Goal: Task Accomplishment & Management: Use online tool/utility

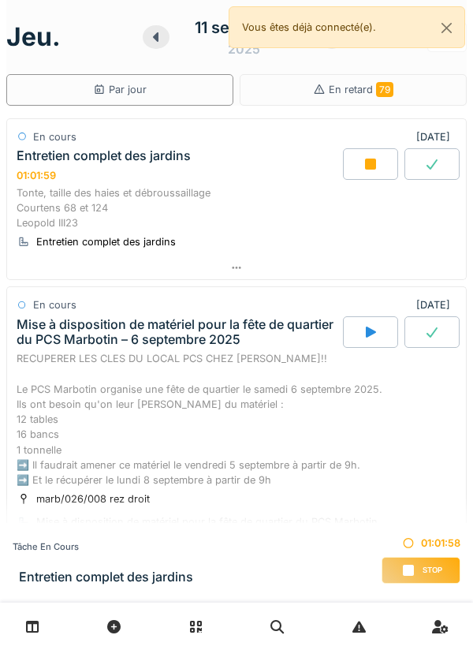
click at [241, 272] on icon at bounding box center [236, 268] width 13 height 10
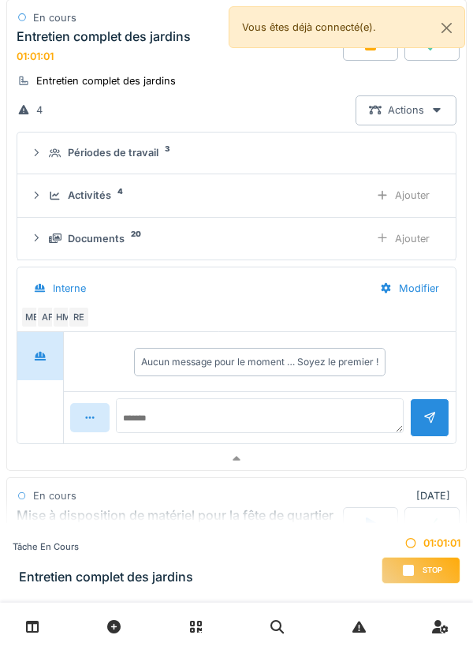
scroll to position [248, 0]
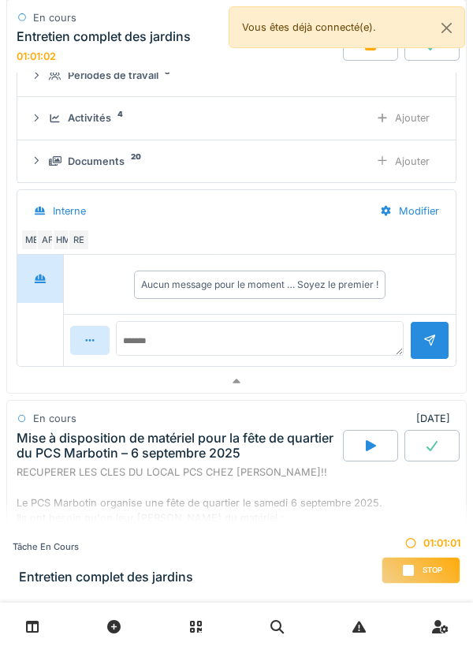
click at [114, 163] on div "Documents" at bounding box center [96, 161] width 57 height 15
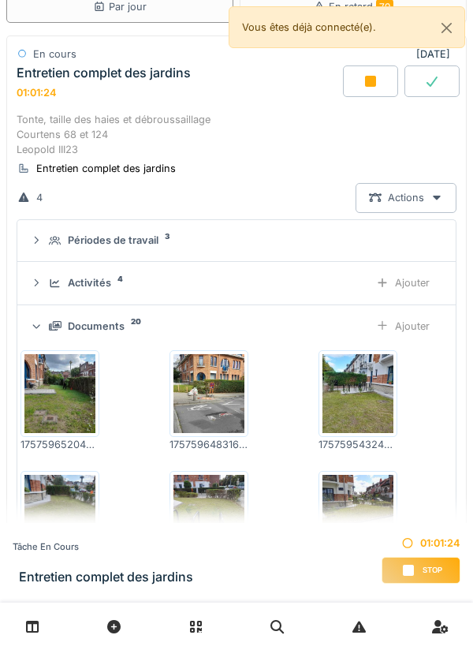
scroll to position [0, 0]
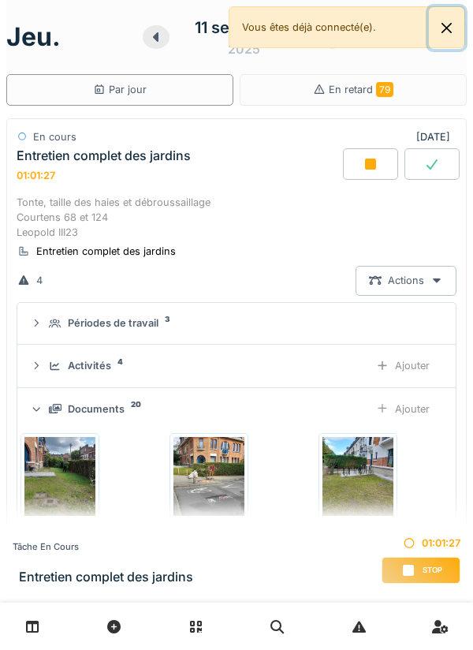
click at [460, 28] on button "Close" at bounding box center [447, 28] width 36 height 42
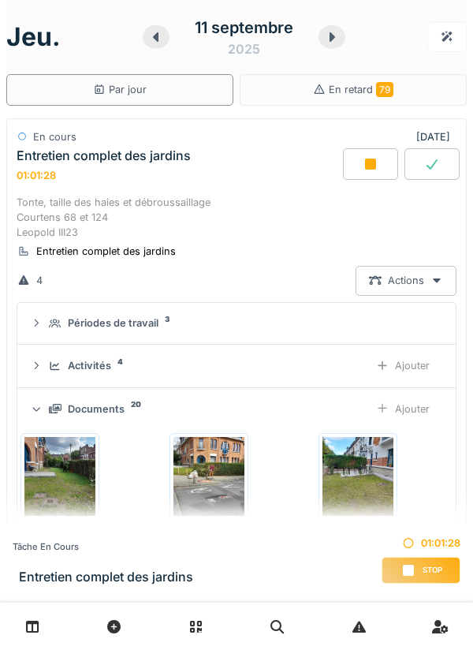
click at [330, 35] on icon at bounding box center [333, 36] width 6 height 9
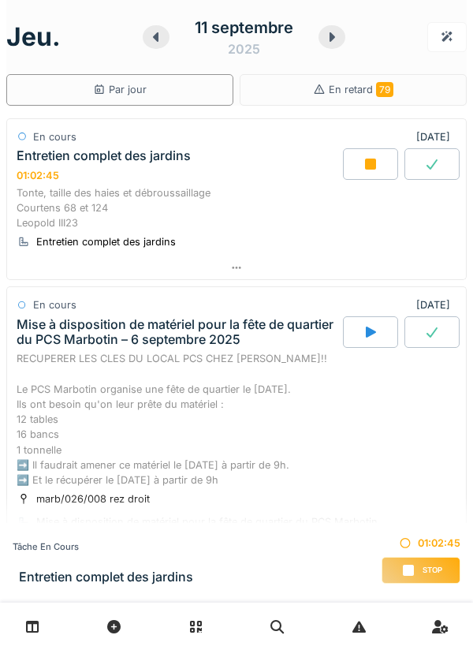
click at [332, 28] on div at bounding box center [332, 37] width 27 height 24
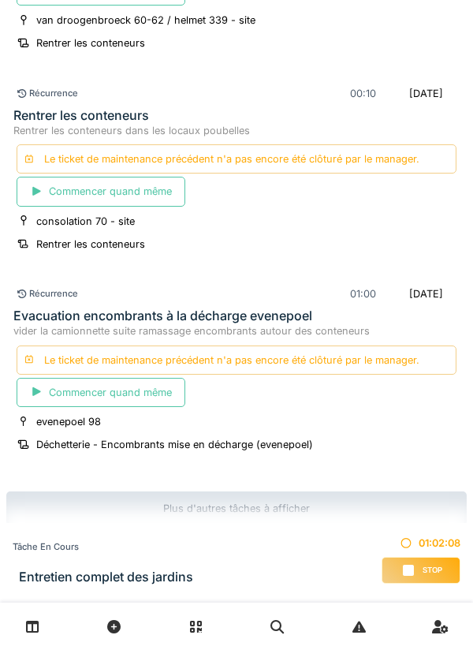
scroll to position [2961, 0]
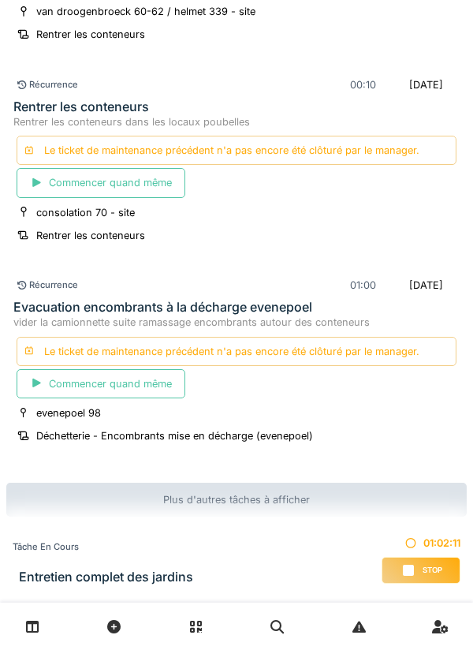
click at [37, 627] on icon at bounding box center [32, 626] width 13 height 13
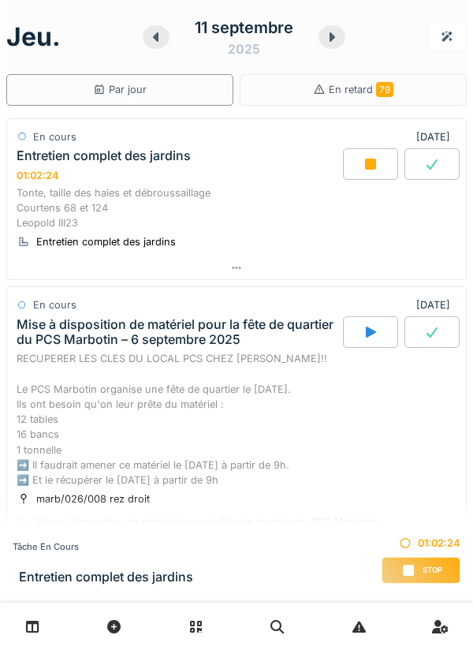
click at [329, 37] on icon at bounding box center [332, 37] width 16 height 13
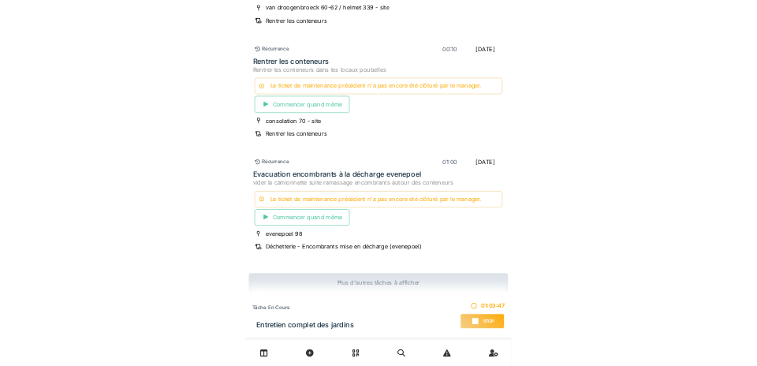
scroll to position [2961, 0]
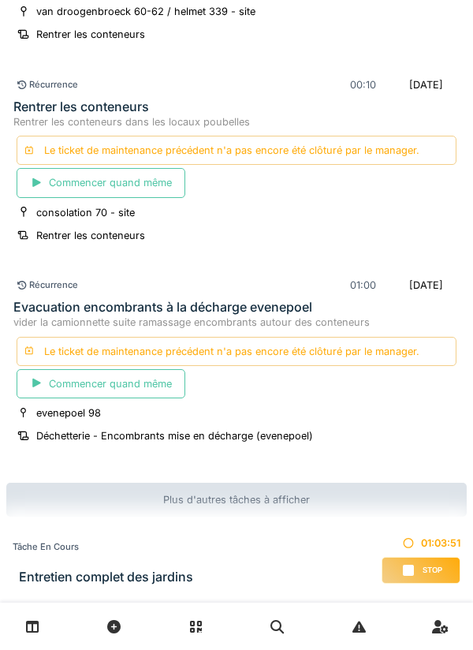
click at [247, 495] on div "Plus d'autres tâches à afficher" at bounding box center [236, 500] width 461 height 34
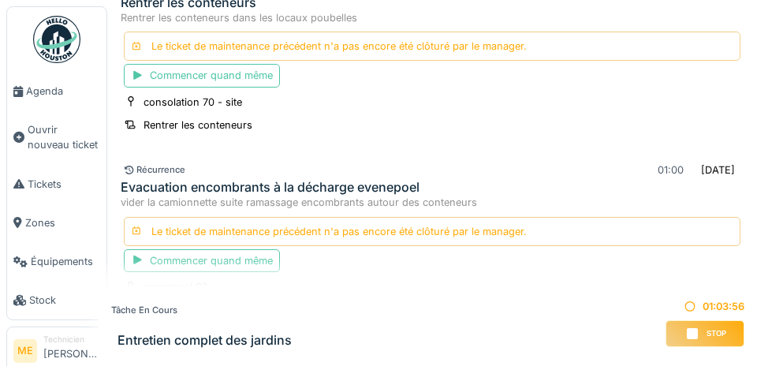
scroll to position [2866, 0]
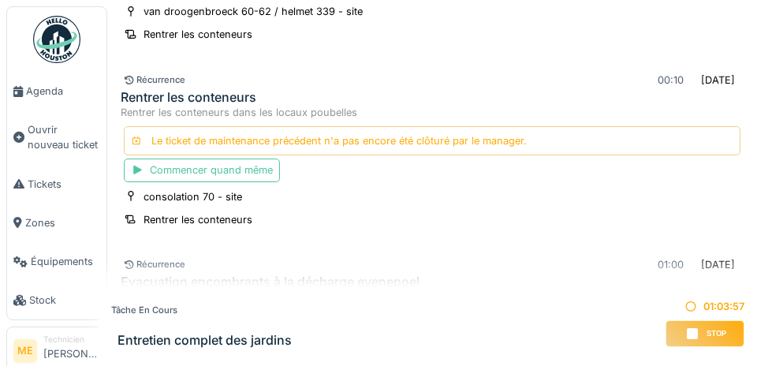
click at [43, 92] on span "Agenda" at bounding box center [63, 91] width 74 height 15
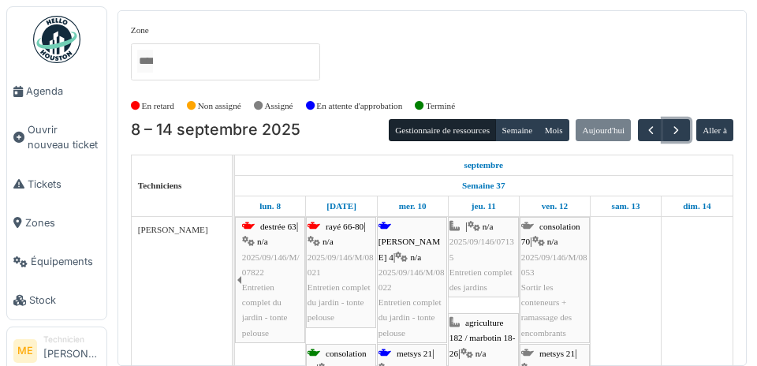
click at [675, 125] on span "button" at bounding box center [676, 130] width 13 height 13
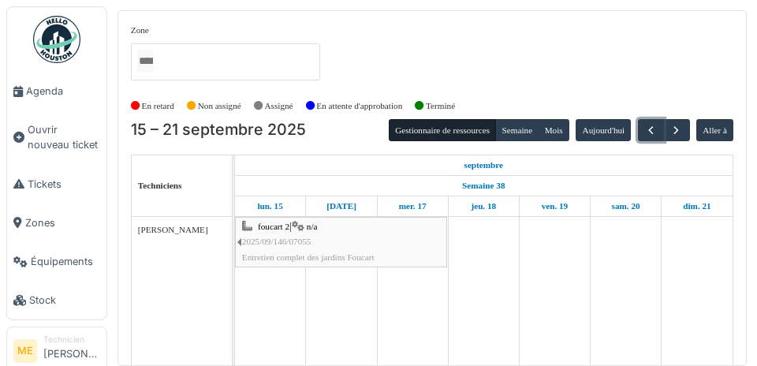
click at [645, 125] on span "button" at bounding box center [651, 130] width 13 height 13
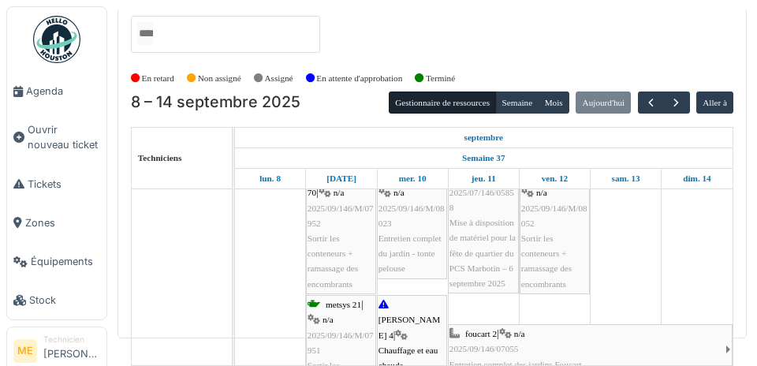
click at [45, 86] on span "Agenda" at bounding box center [63, 91] width 74 height 15
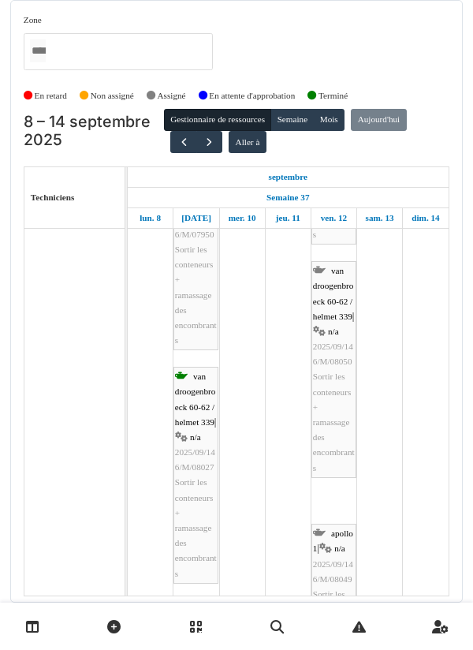
scroll to position [657, 0]
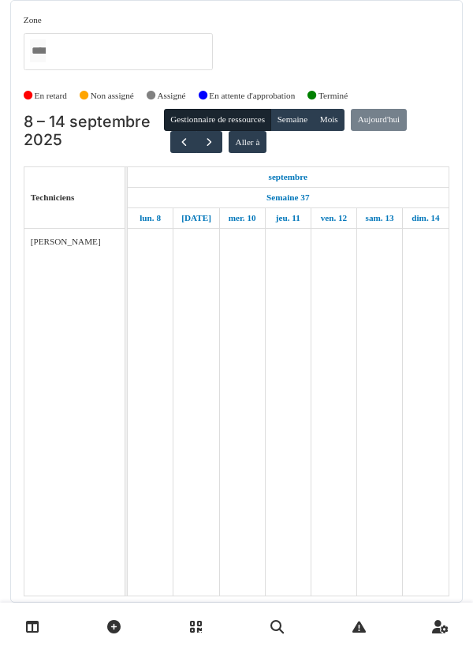
scroll to position [50, 0]
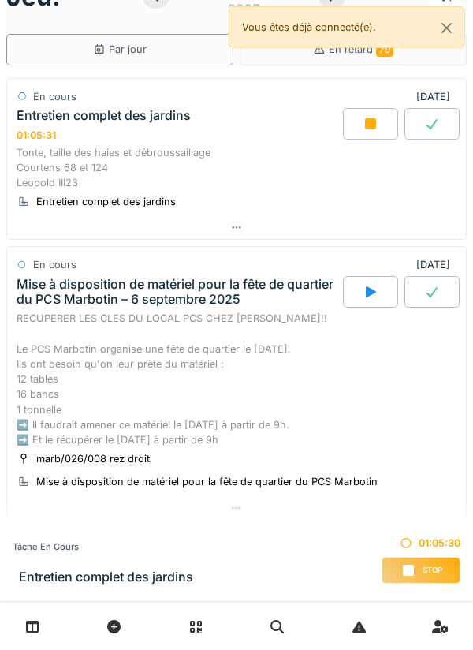
scroll to position [77, 0]
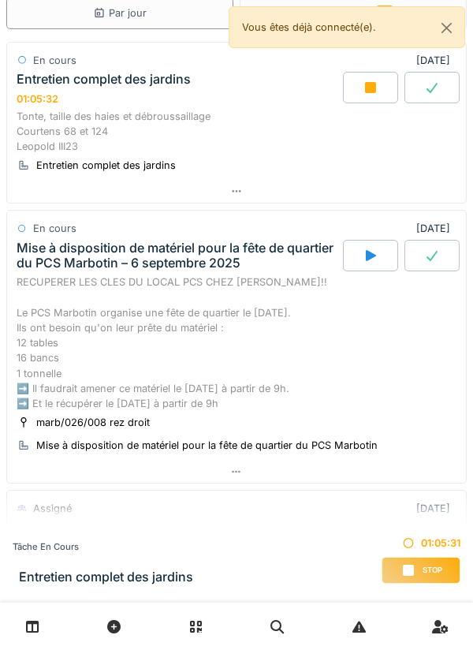
click at [234, 469] on icon at bounding box center [236, 472] width 13 height 10
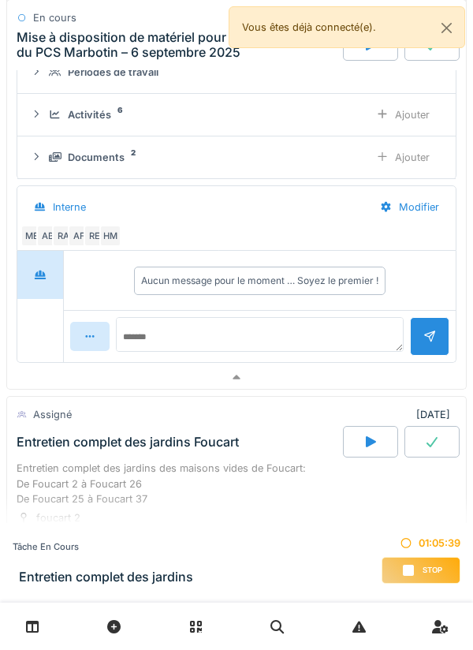
scroll to position [541, 0]
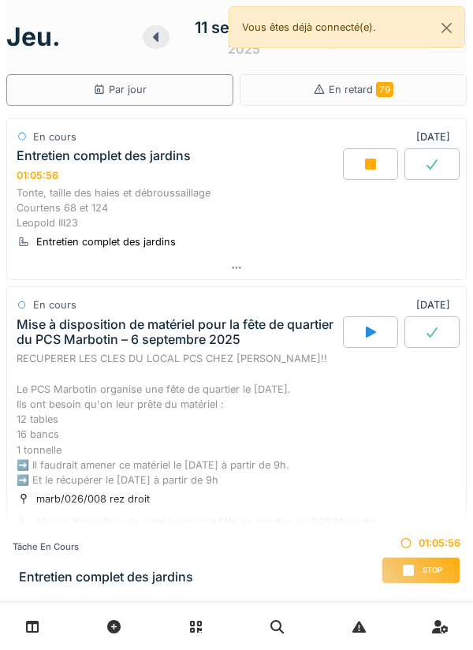
click at [231, 264] on icon at bounding box center [236, 268] width 13 height 10
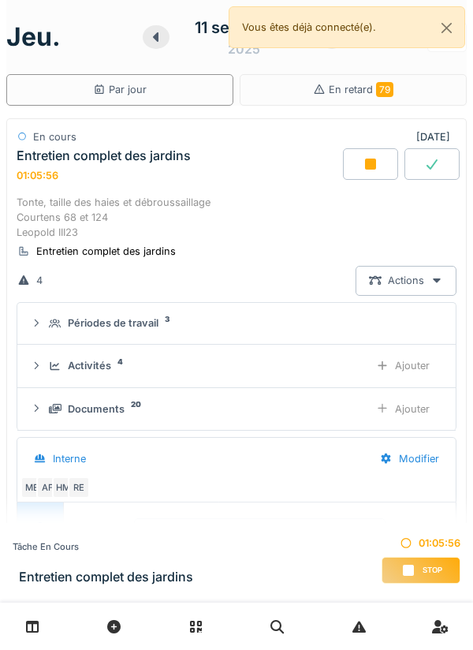
scroll to position [55, 0]
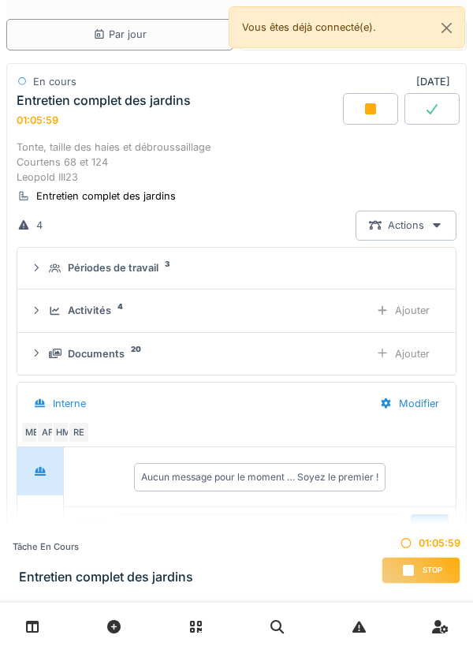
click at [399, 305] on div "Ajouter" at bounding box center [403, 310] width 80 height 29
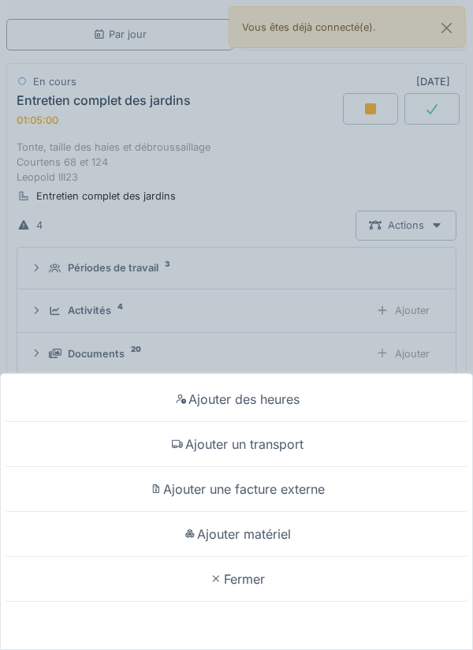
click at [264, 441] on div "Ajouter un transport" at bounding box center [236, 444] width 465 height 45
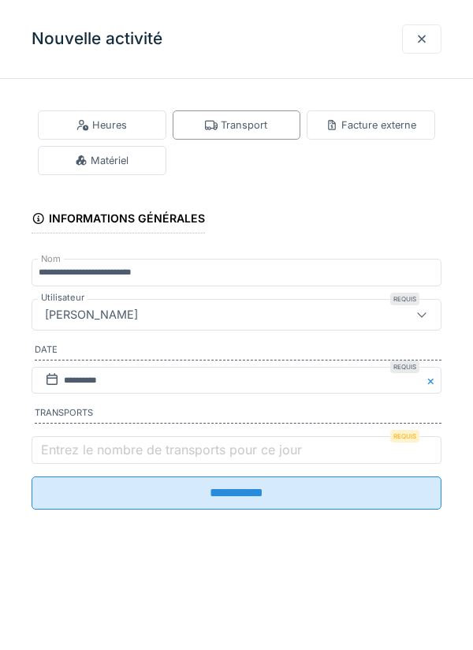
click at [92, 450] on label "Entrez le nombre de transports pour ce jour" at bounding box center [171, 449] width 267 height 19
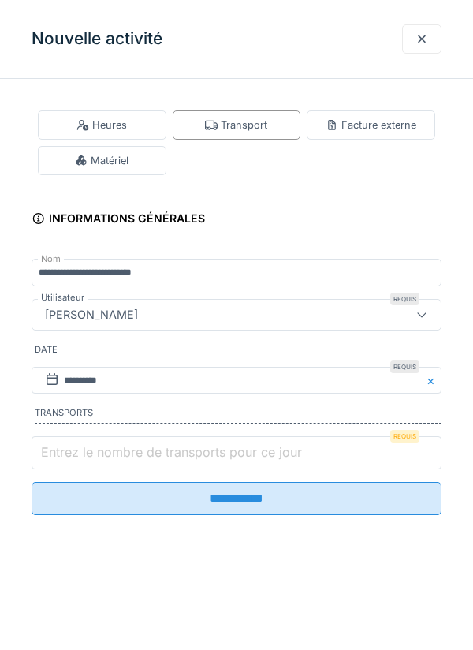
click at [92, 450] on input "Entrez le nombre de transports pour ce jour" at bounding box center [237, 452] width 410 height 33
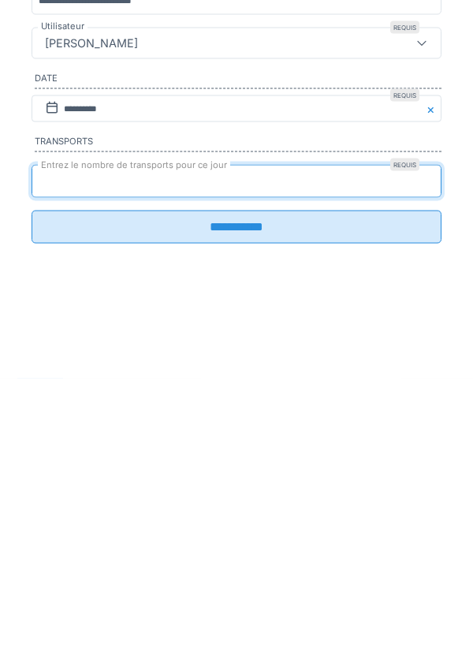
type input "*"
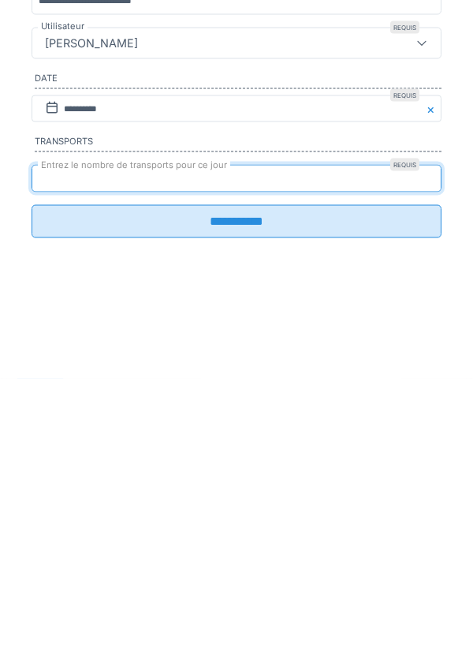
click at [221, 506] on input "**********" at bounding box center [237, 493] width 410 height 33
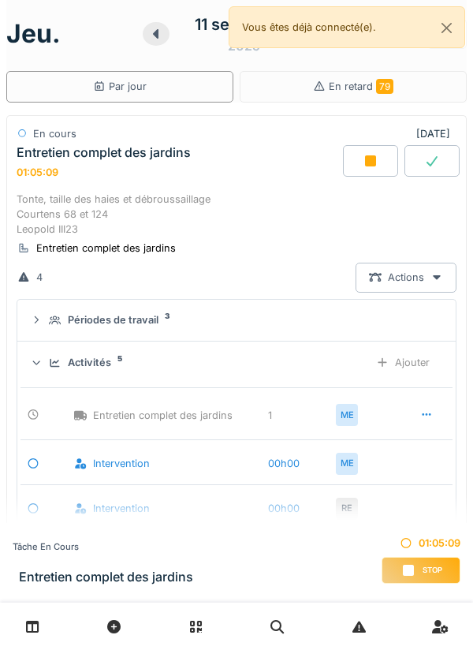
scroll to position [0, 0]
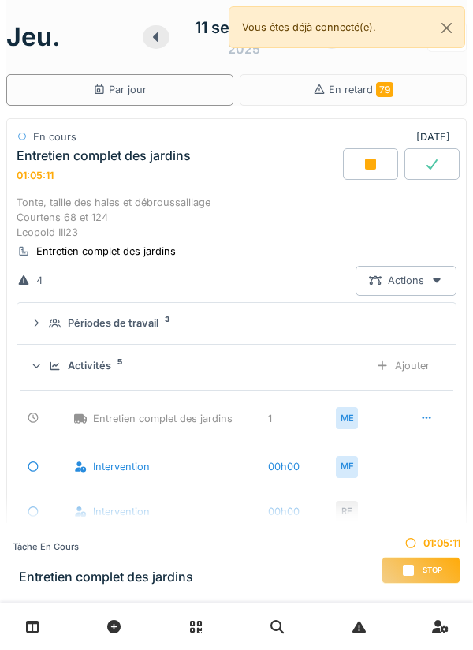
click at [365, 163] on icon at bounding box center [370, 164] width 11 height 11
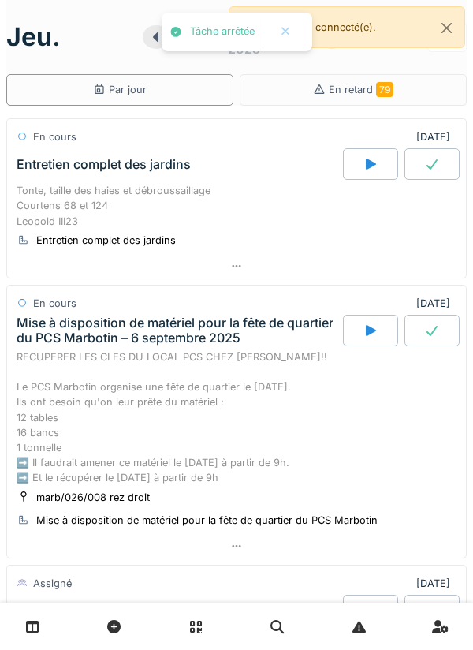
click at [432, 164] on icon at bounding box center [432, 164] width 16 height 13
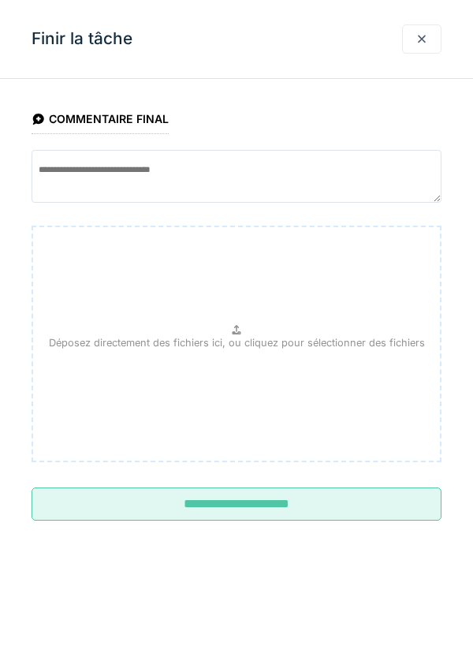
scroll to position [55, 0]
click at [229, 511] on input "**********" at bounding box center [237, 504] width 410 height 33
